Goal: Task Accomplishment & Management: Complete application form

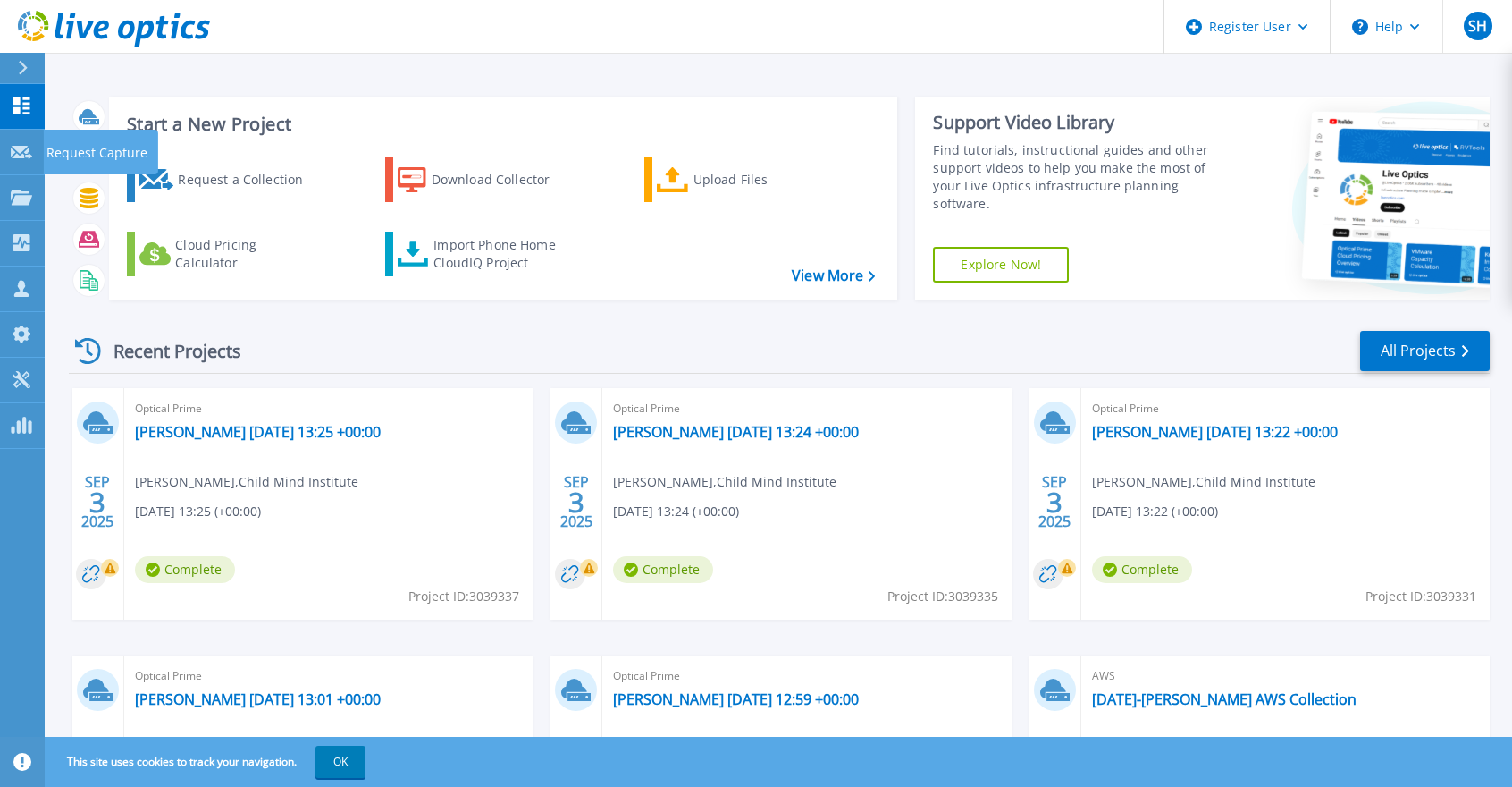
click at [48, 151] on p "Request Capture" at bounding box center [96, 152] width 101 height 46
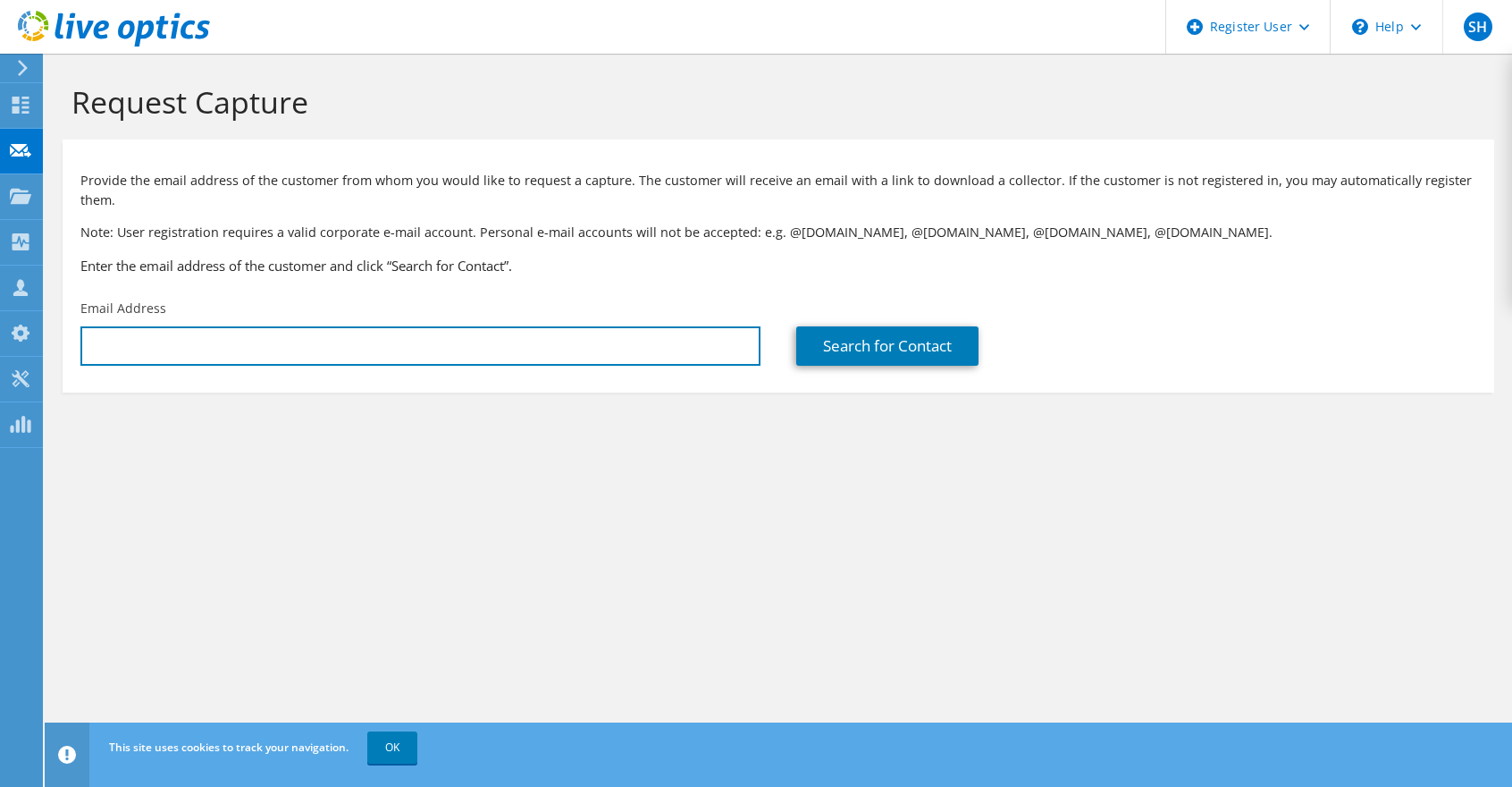
click at [124, 337] on input "text" at bounding box center [420, 346] width 680 height 39
paste input "[EMAIL_ADDRESS][DOMAIN_NAME]"
type input "[EMAIL_ADDRESS][DOMAIN_NAME]"
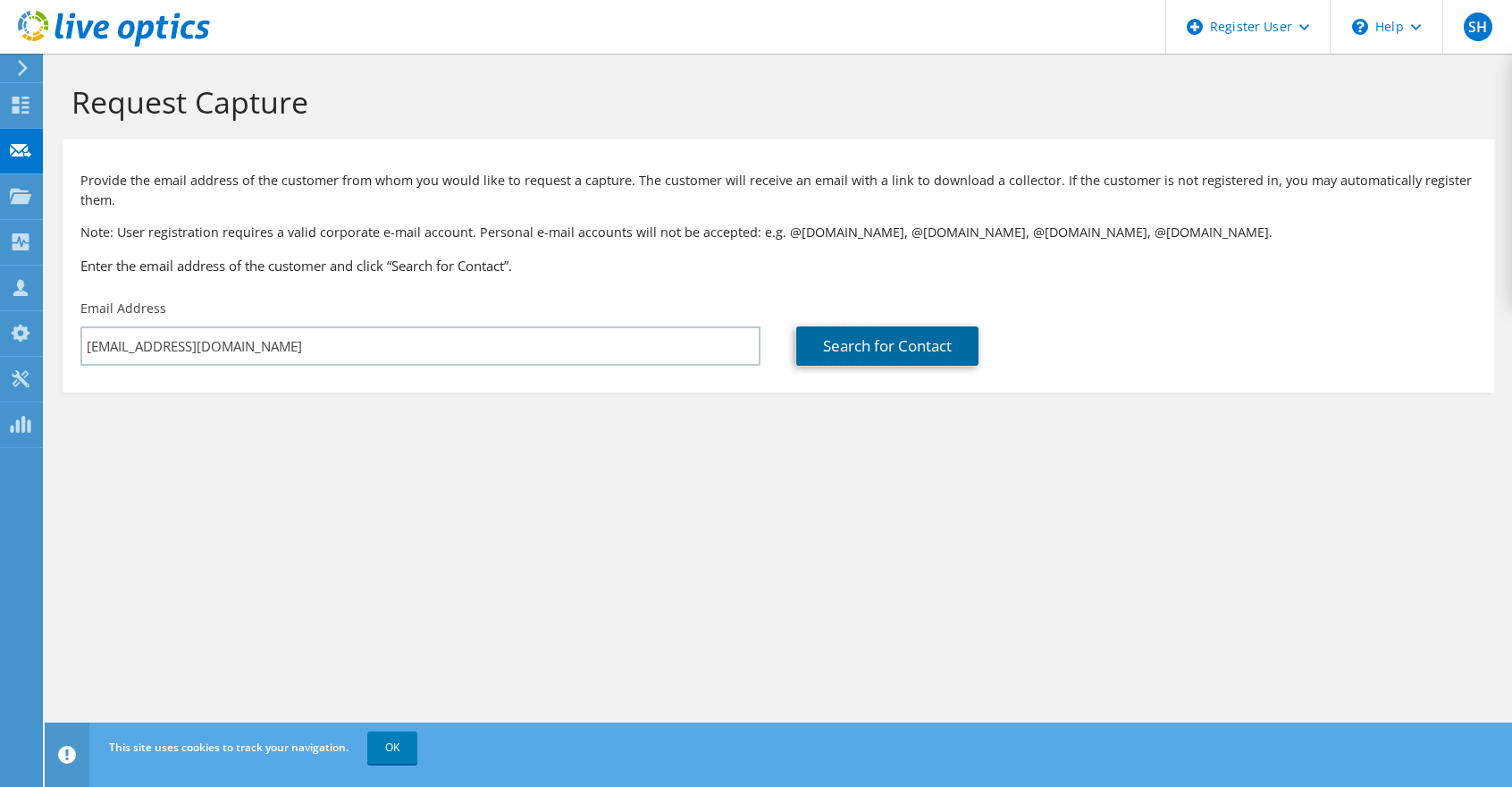
click at [886, 348] on link "Search for Contact" at bounding box center [888, 346] width 183 height 39
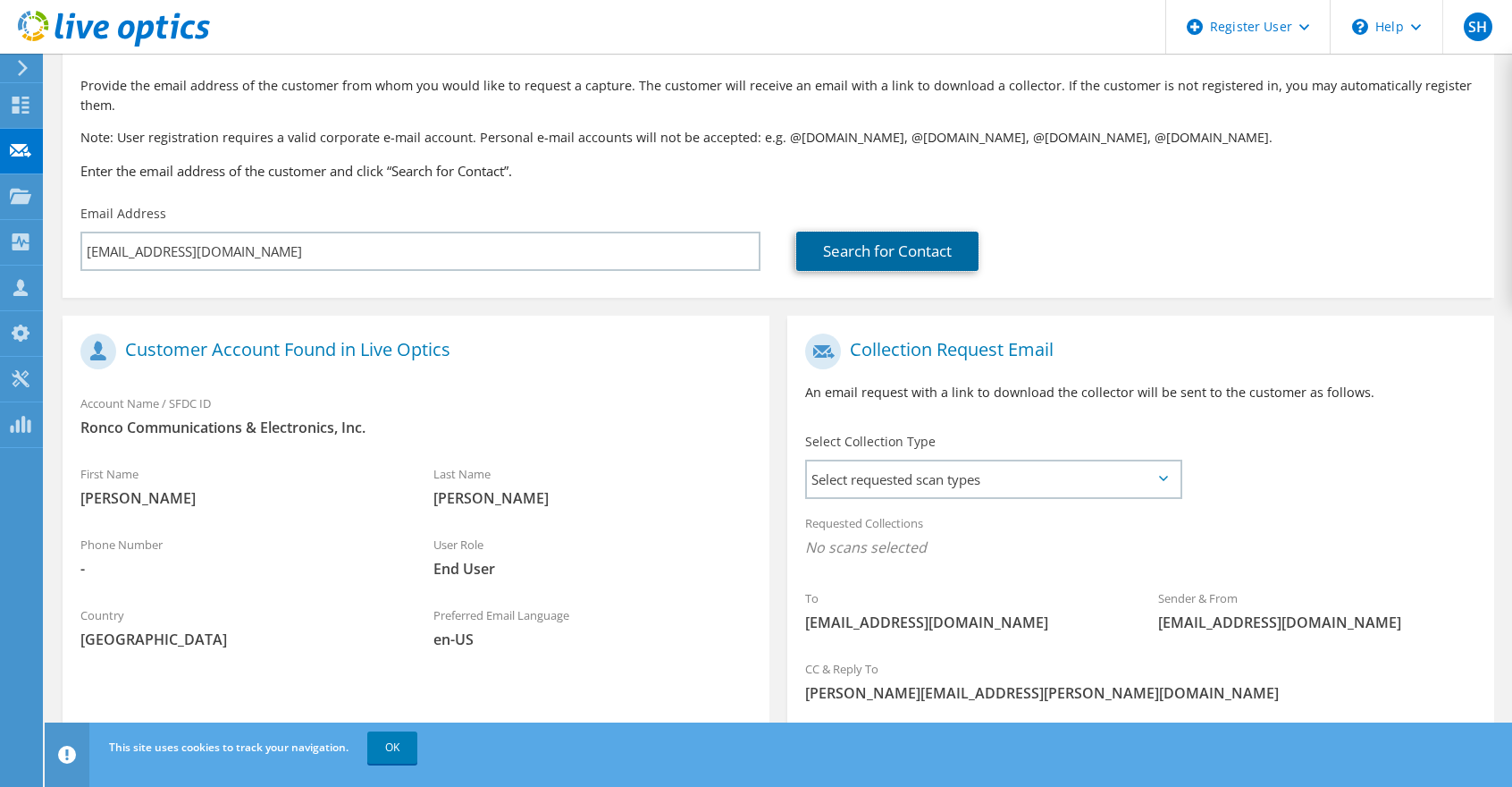
scroll to position [179, 0]
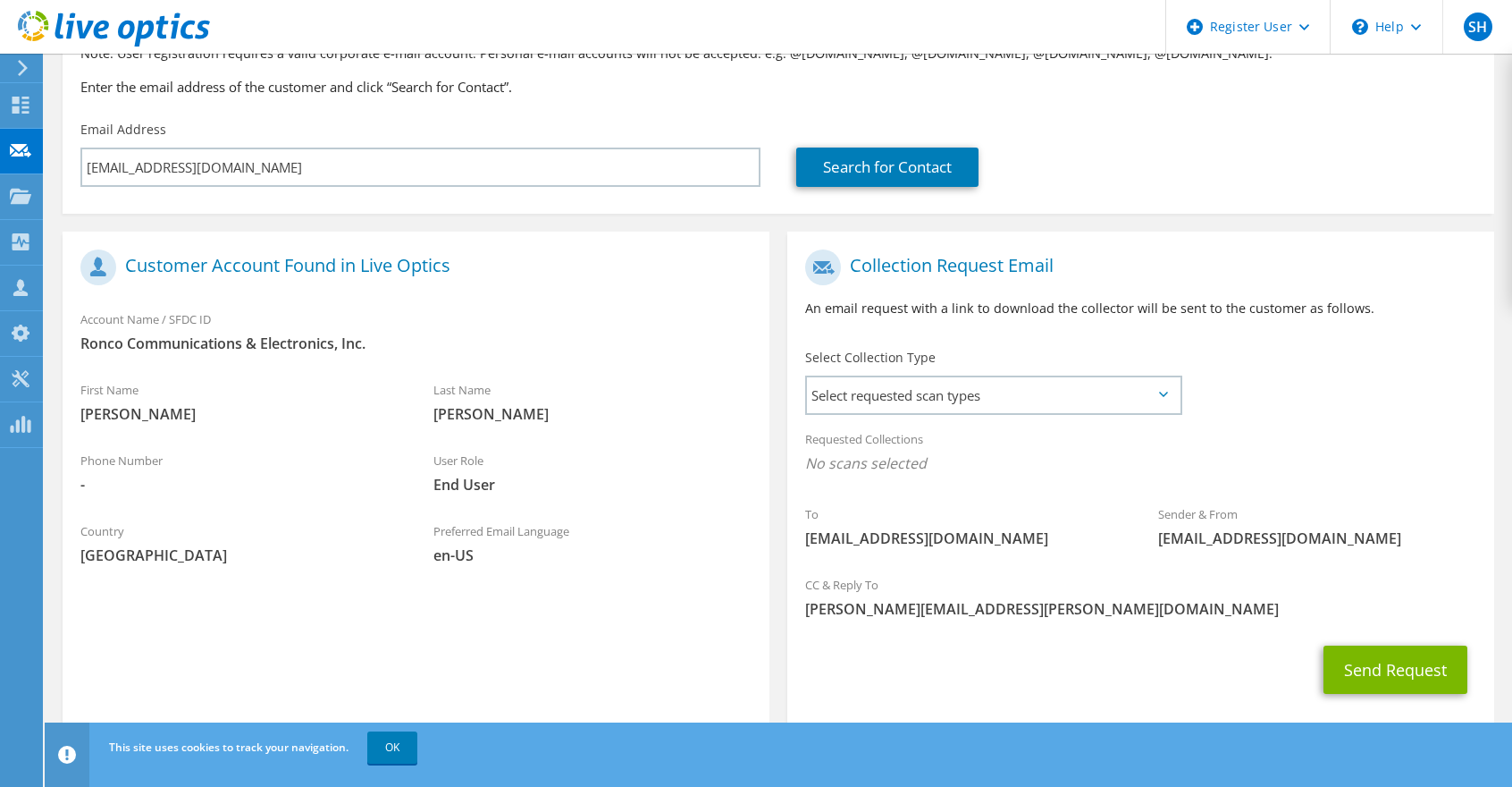
drag, startPoint x: 956, startPoint y: 387, endPoint x: 945, endPoint y: 389, distance: 11.2
click at [956, 387] on span "Select requested scan types" at bounding box center [992, 395] width 372 height 35
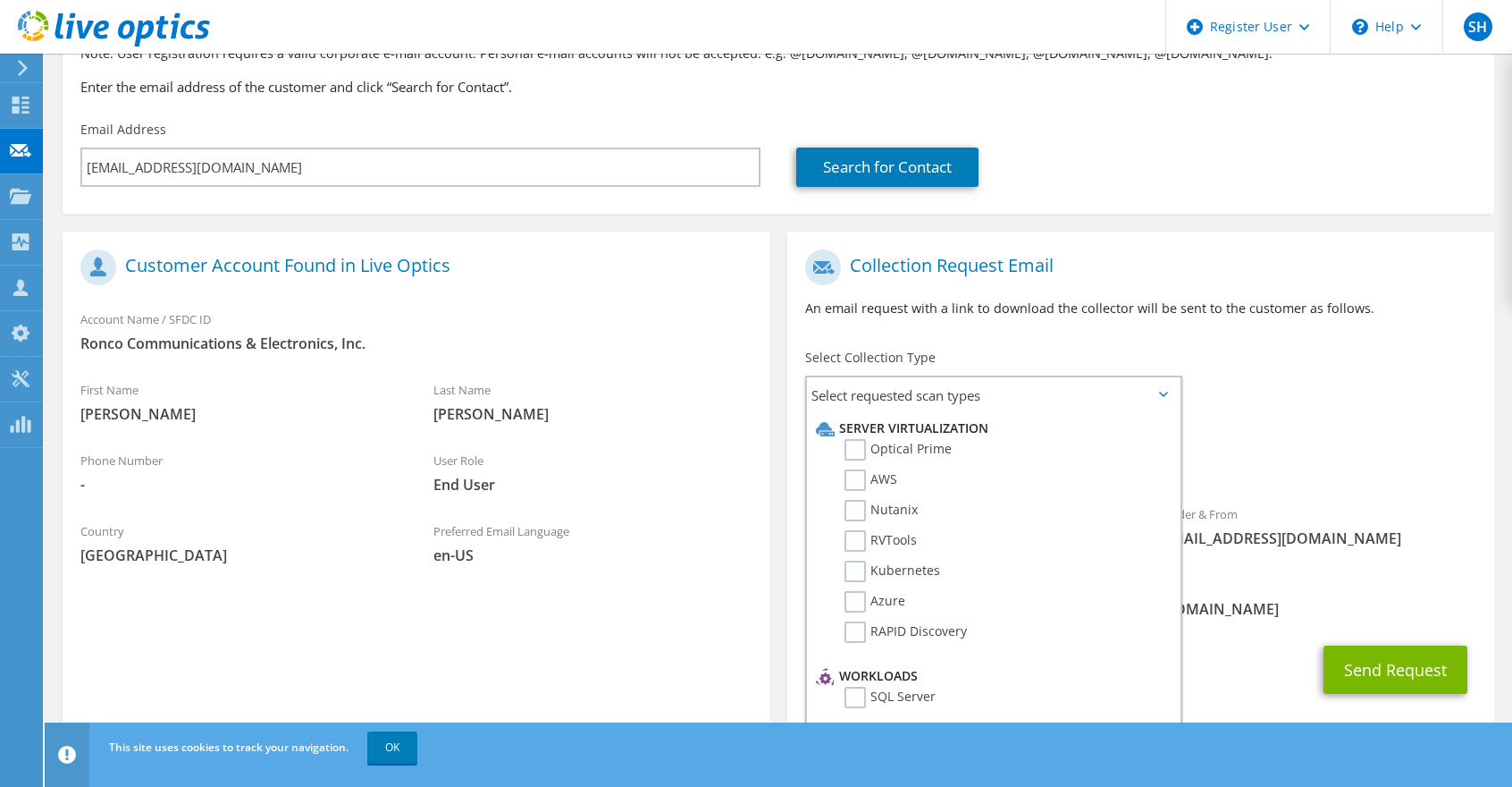
click at [858, 446] on label "Optical Prime" at bounding box center [898, 450] width 107 height 22
click at [0, 0] on input "Optical Prime" at bounding box center [0, 0] width 0 height 0
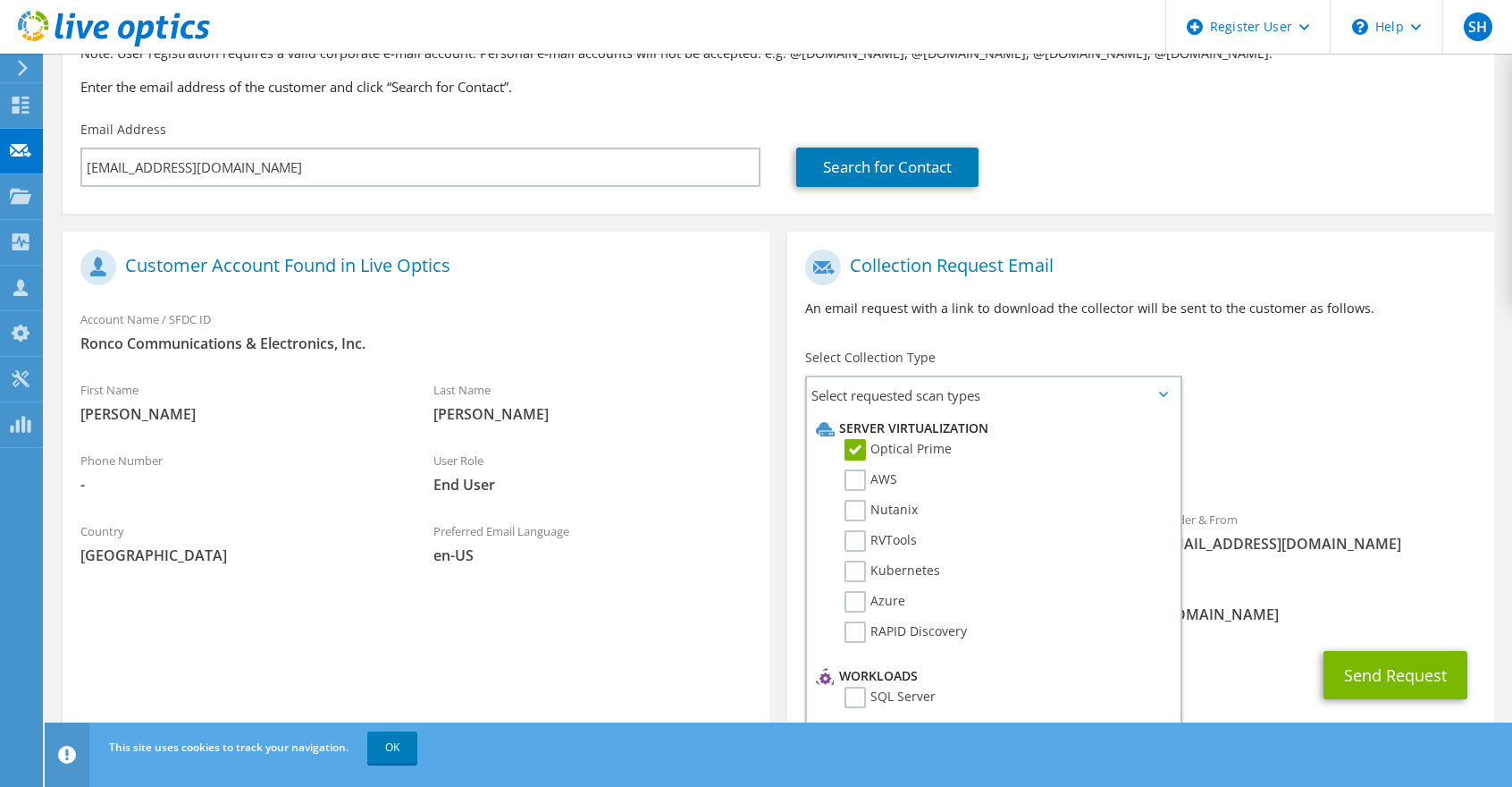
click at [1081, 331] on div "Collection Request Email An email request with a link to download the collector…" at bounding box center [1141, 290] width 707 height 99
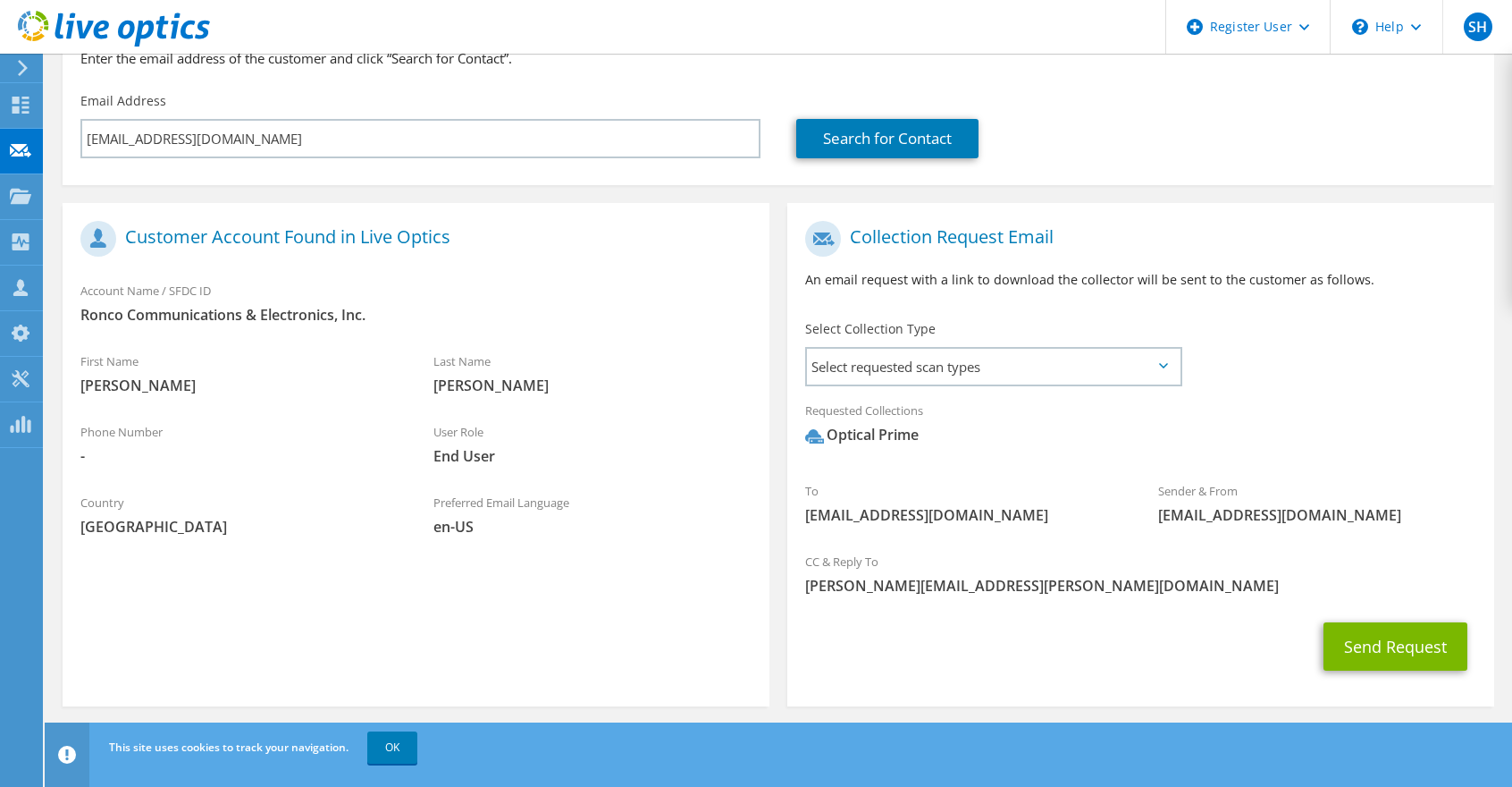
scroll to position [217, 0]
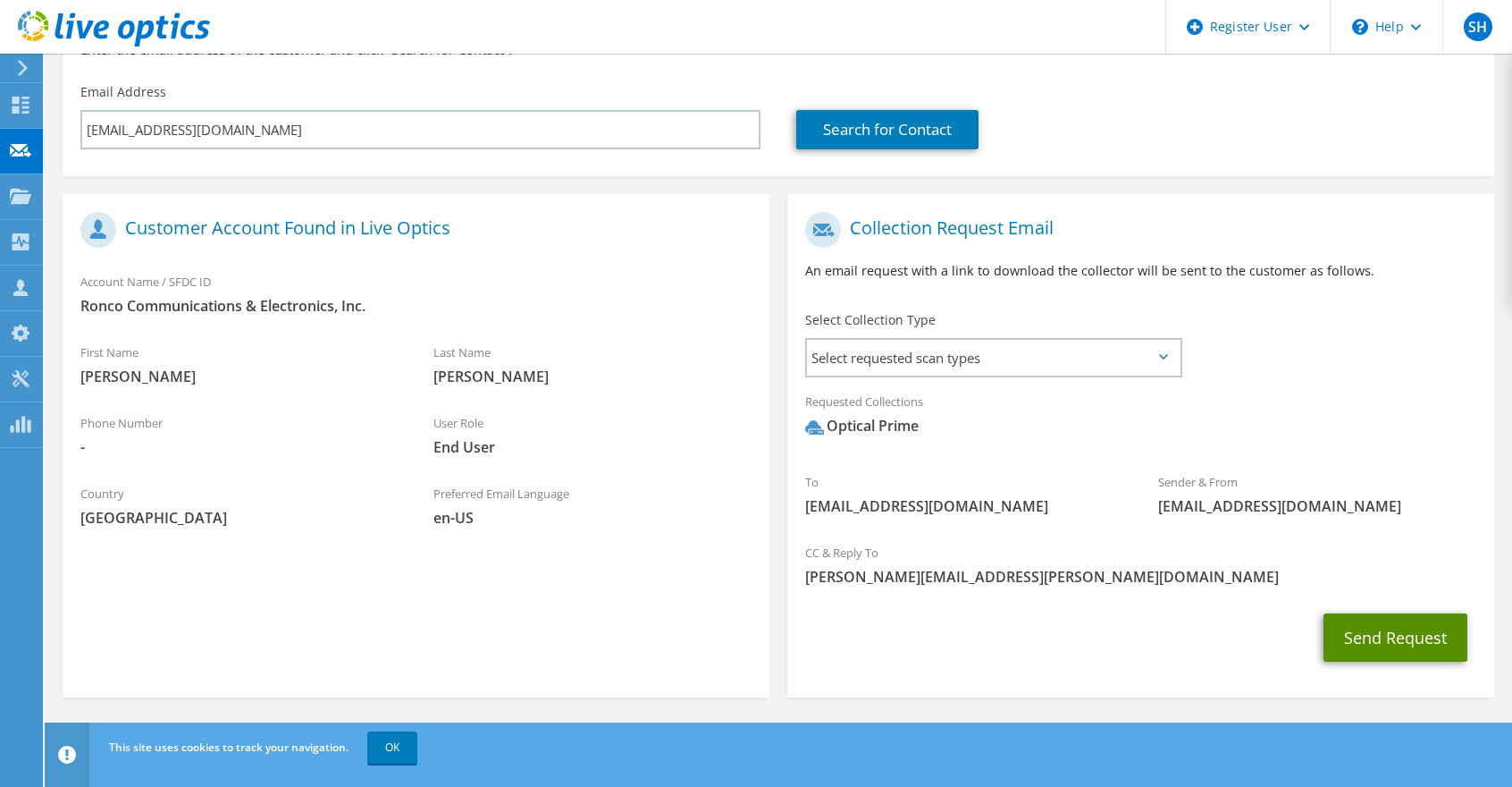
click at [1416, 637] on button "Send Request" at bounding box center [1395, 637] width 143 height 48
